Goal: Task Accomplishment & Management: Manage account settings

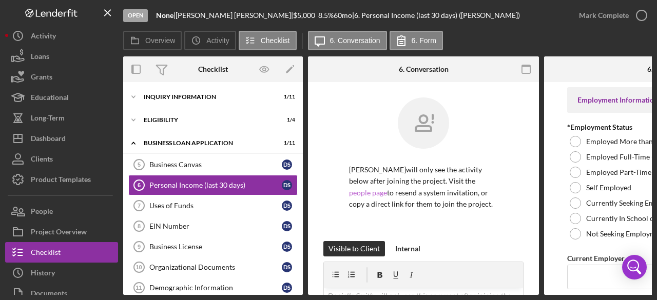
click at [387, 188] on link "people page" at bounding box center [368, 192] width 38 height 9
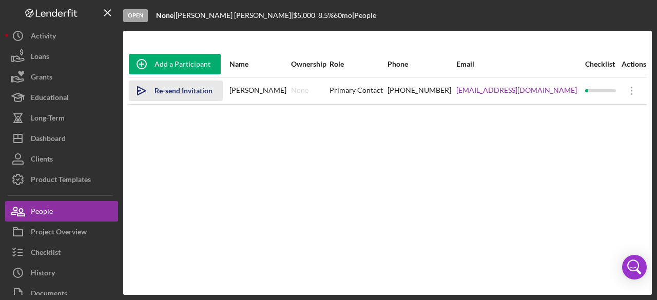
click at [184, 93] on div "Re-send Invitation" at bounding box center [184, 91] width 58 height 21
